Goal: Information Seeking & Learning: Learn about a topic

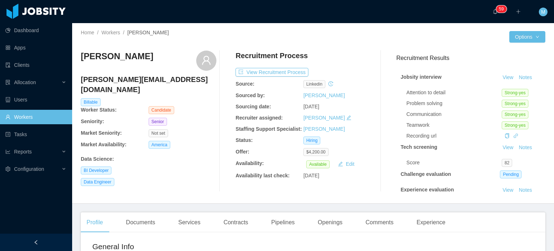
click at [225, 136] on div at bounding box center [226, 121] width 19 height 141
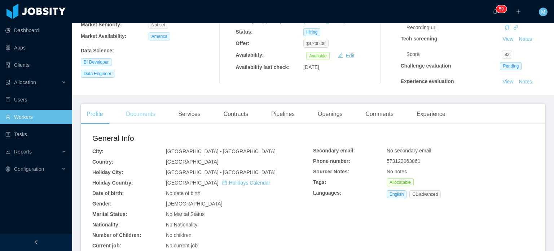
click at [142, 122] on div "Documents" at bounding box center [140, 114] width 41 height 20
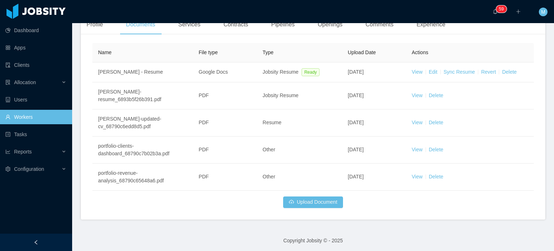
scroll to position [199, 0]
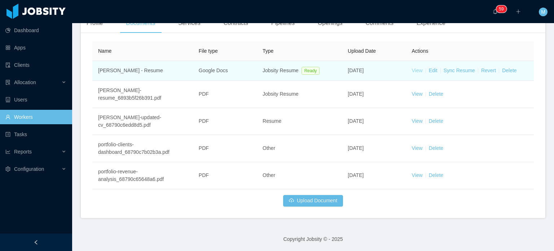
click at [412, 71] on link "View" at bounding box center [417, 70] width 11 height 6
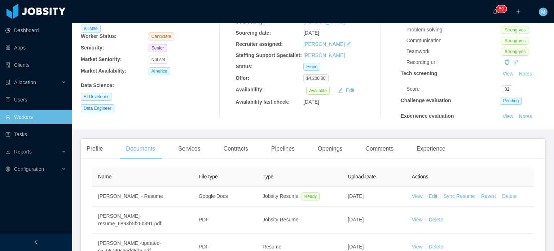
scroll to position [91, 0]
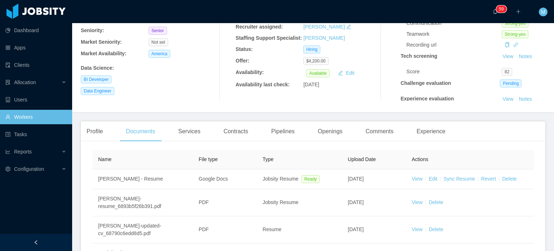
click at [114, 138] on div "Profile Documents Services Contracts Pipelines Openings Comments Experience" at bounding box center [266, 131] width 371 height 20
click at [108, 136] on div "Profile" at bounding box center [95, 131] width 28 height 20
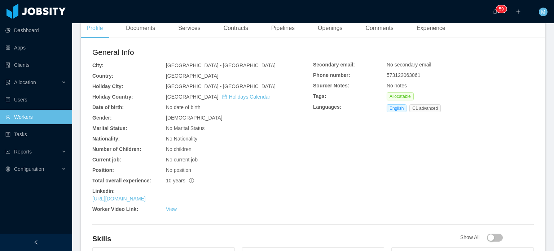
scroll to position [199, 0]
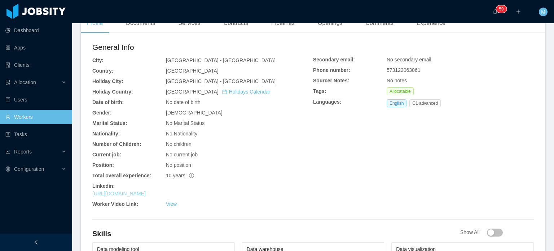
click at [146, 195] on link "[URL][DOMAIN_NAME]" at bounding box center [118, 194] width 53 height 6
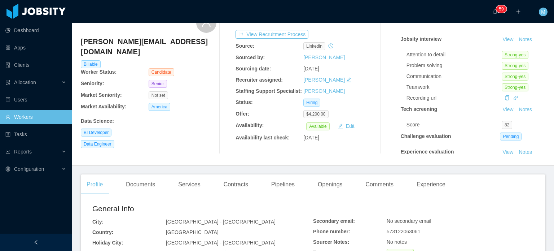
scroll to position [108, 0]
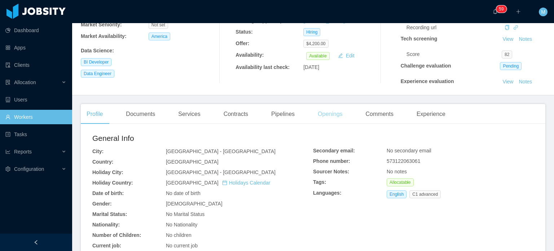
click at [330, 106] on div "Openings" at bounding box center [330, 114] width 36 height 20
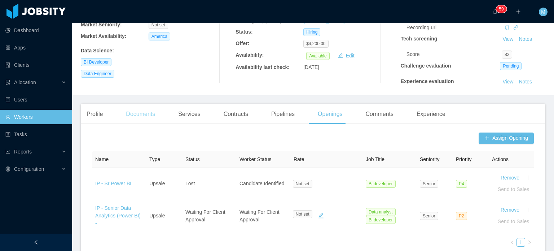
scroll to position [217, 0]
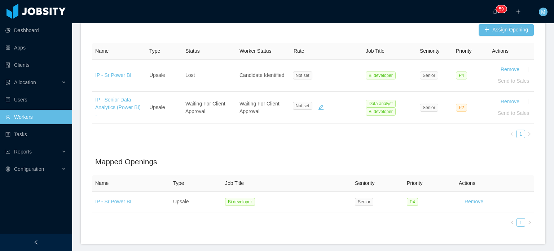
click at [125, 100] on link "IP - Senior Data Analytics (Power BI) -" at bounding box center [117, 107] width 45 height 21
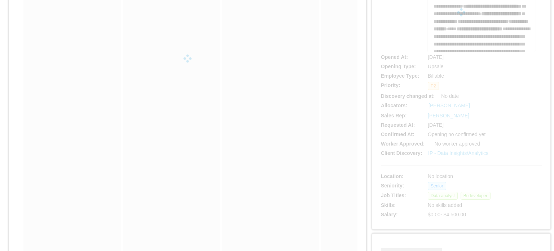
scroll to position [144, 0]
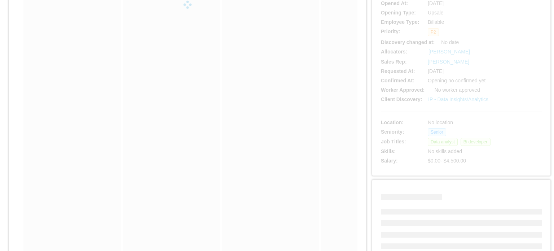
click at [452, 101] on div "**********" at bounding box center [461, 26] width 161 height 280
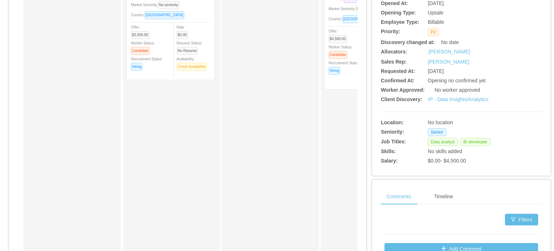
click at [452, 101] on link "IP - Data Insights/Analytics" at bounding box center [458, 99] width 60 height 6
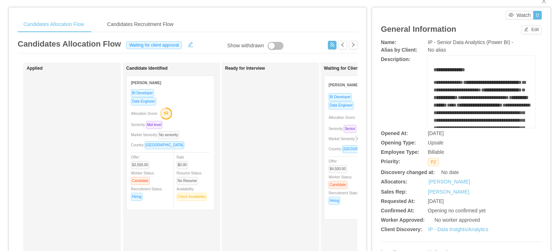
scroll to position [0, 0]
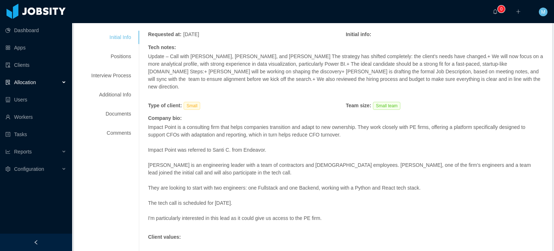
scroll to position [108, 0]
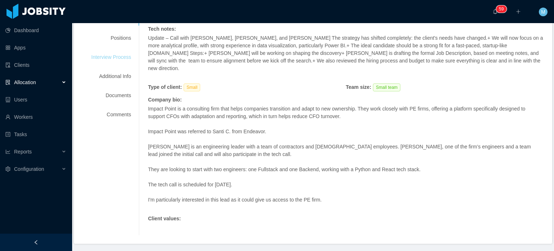
click at [130, 57] on div "Interview Process" at bounding box center [111, 57] width 57 height 13
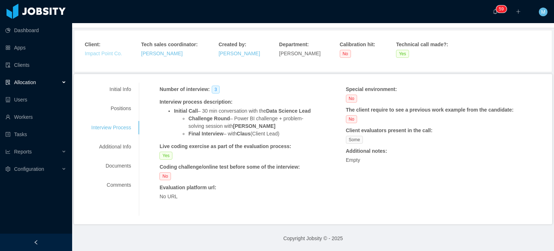
scroll to position [38, 0]
click at [127, 113] on div "Positions" at bounding box center [111, 108] width 57 height 13
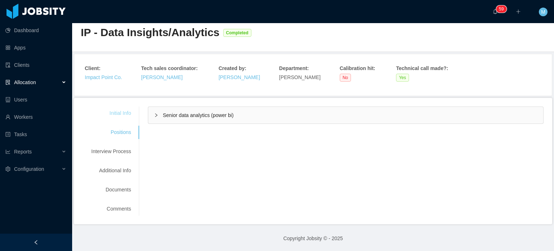
scroll to position [14, 0]
click at [179, 114] on span "Senior data analytics (power bi)" at bounding box center [198, 116] width 71 height 6
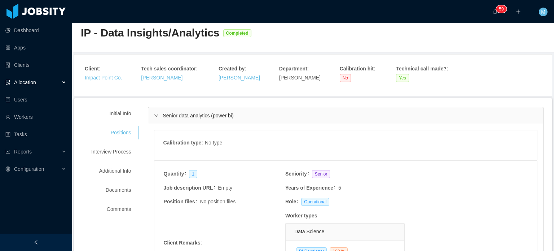
click at [380, 53] on main "Home / Client Discoveries / IP - Data Insights/Analytics / IP - Data Insights/A…" at bounding box center [313, 123] width 482 height 228
